Goal: Find specific page/section: Find specific page/section

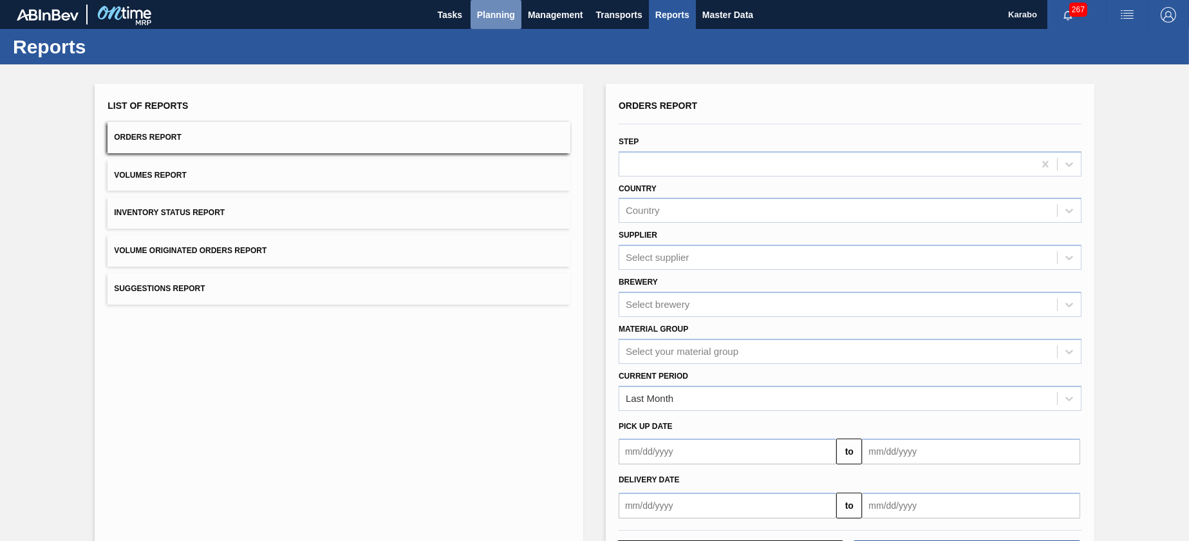
click at [481, 8] on span "Planning" at bounding box center [496, 14] width 38 height 15
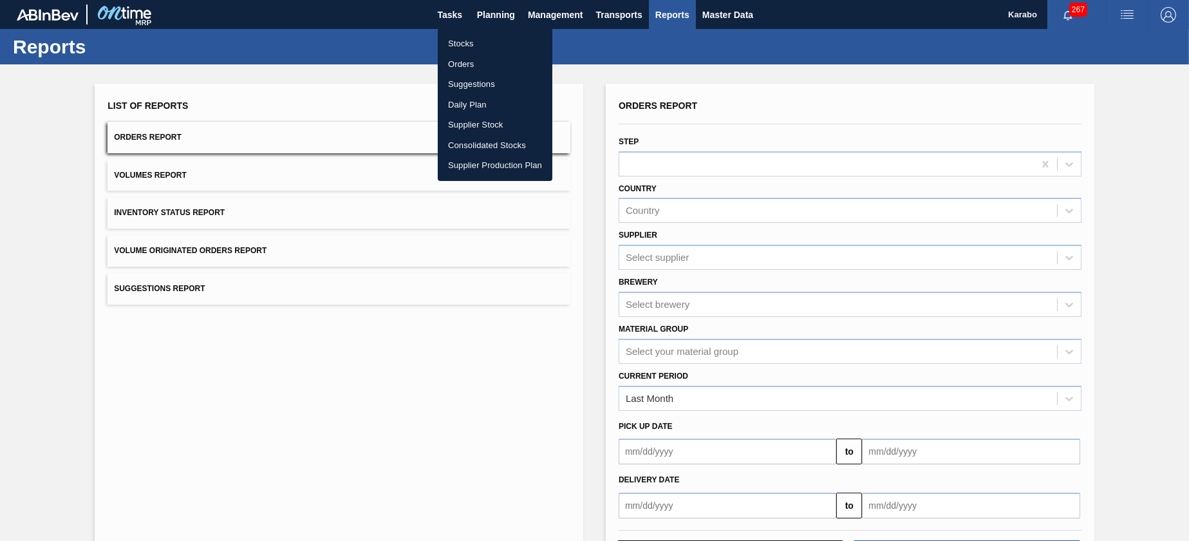
drag, startPoint x: 496, startPoint y: 33, endPoint x: 579, endPoint y: 58, distance: 87.4
click at [496, 33] on li "Stocks" at bounding box center [495, 43] width 115 height 21
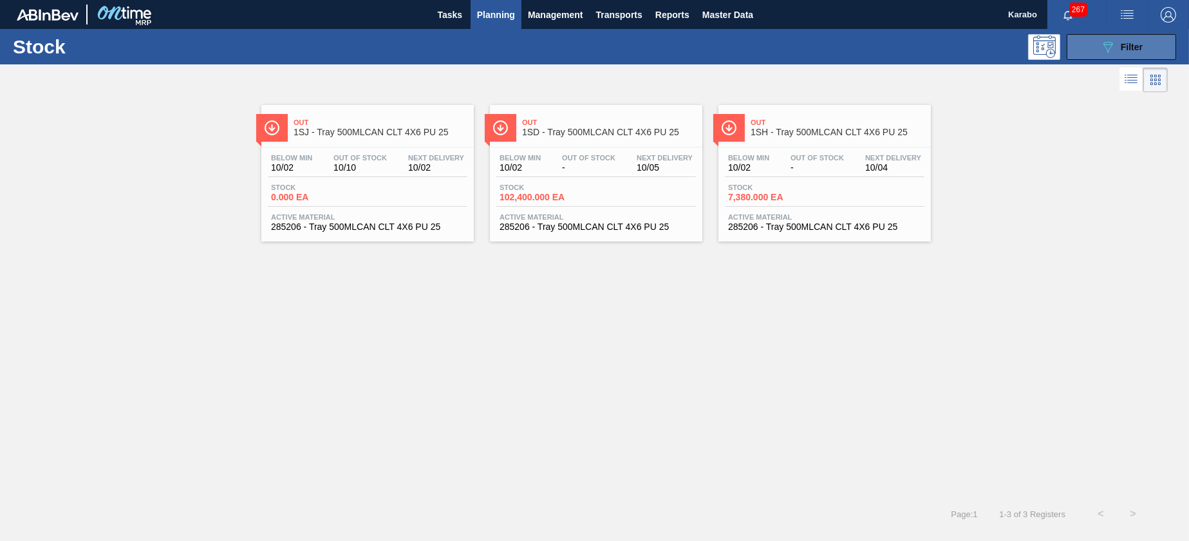
click at [1079, 57] on button "089F7B8B-B2A5-4AFE-B5C0-19BA573D28AC Filter" at bounding box center [1121, 47] width 109 height 26
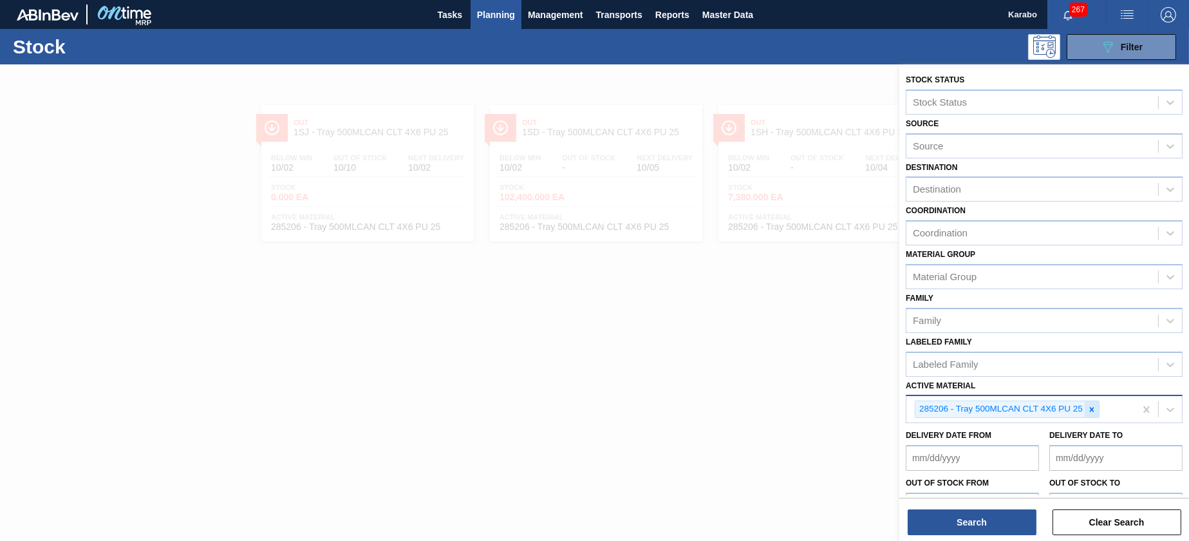
click at [1093, 408] on icon at bounding box center [1091, 409] width 9 height 9
click at [784, 327] on div at bounding box center [594, 334] width 1189 height 541
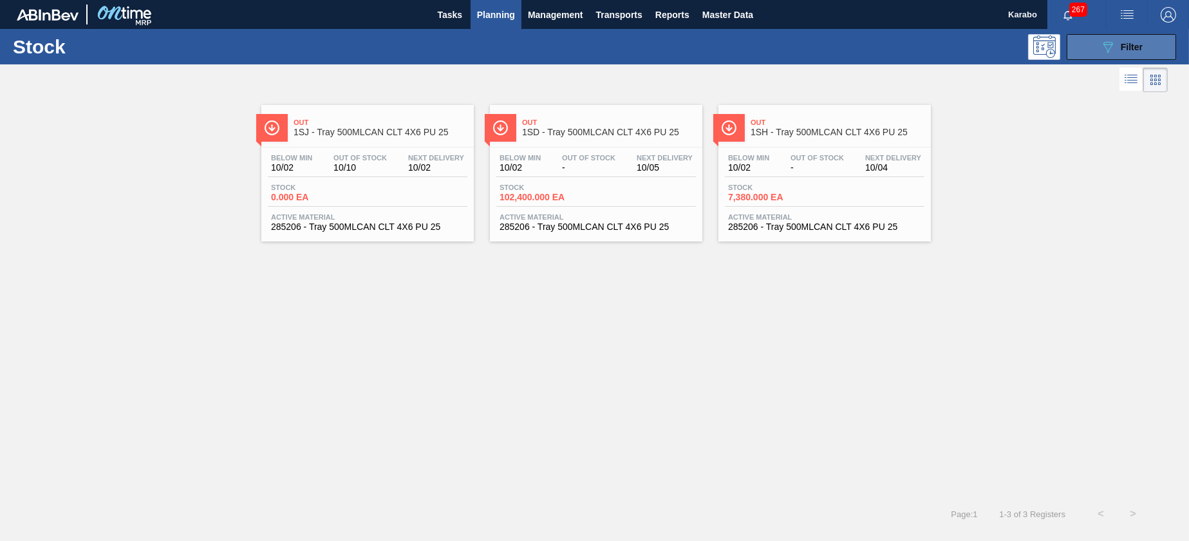
click at [1081, 48] on button "089F7B8B-B2A5-4AFE-B5C0-19BA573D28AC Filter" at bounding box center [1121, 47] width 109 height 26
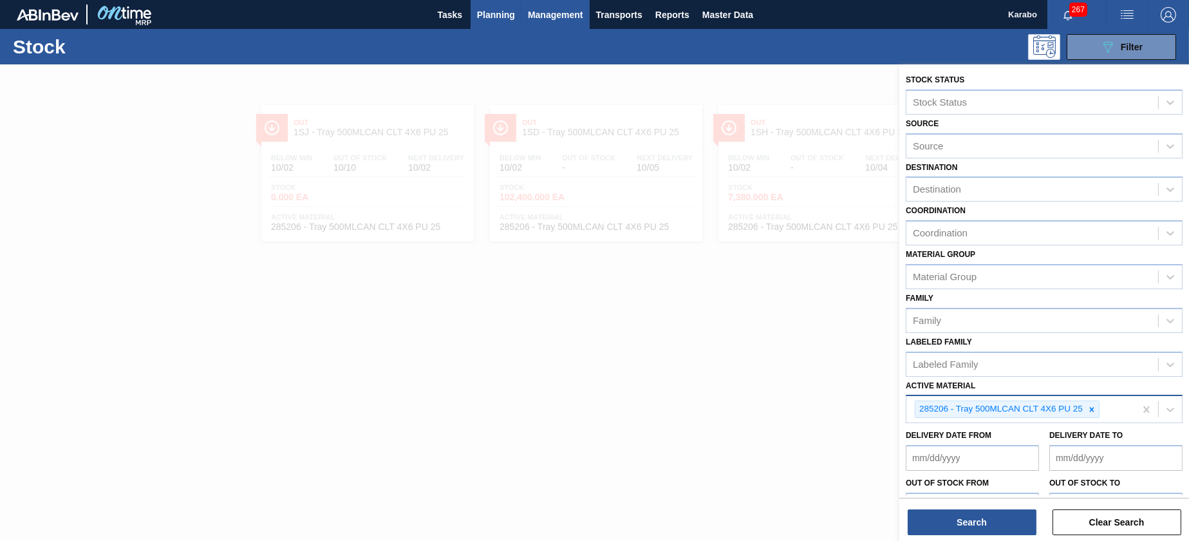
drag, startPoint x: 431, startPoint y: 53, endPoint x: 567, endPoint y: 25, distance: 138.0
click at [435, 48] on div "089F7B8B-B2A5-4AFE-B5C0-19BA573D28AC Filter" at bounding box center [693, 47] width 979 height 26
click at [732, 22] on button "Master Data" at bounding box center [728, 14] width 64 height 29
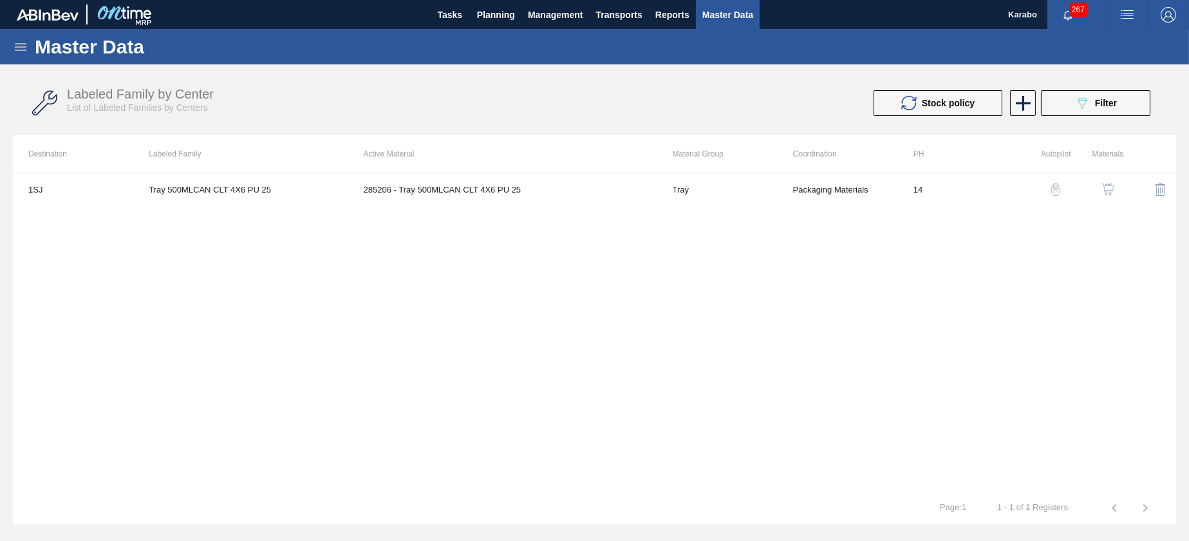
click at [14, 45] on icon at bounding box center [20, 46] width 15 height 15
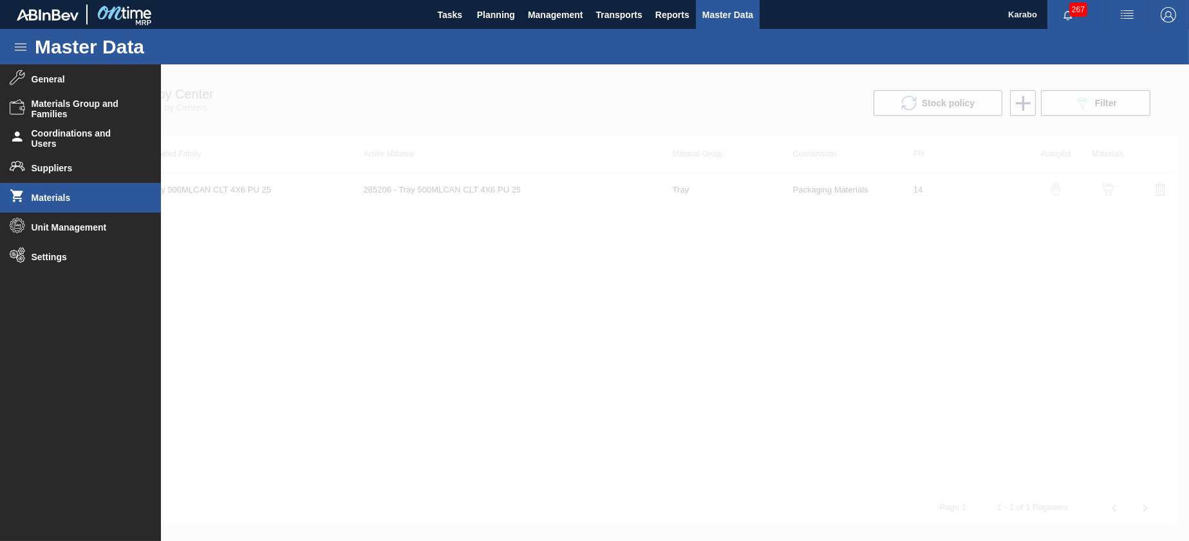
click at [64, 193] on span "Materials" at bounding box center [85, 197] width 106 height 10
